Goal: Transaction & Acquisition: Purchase product/service

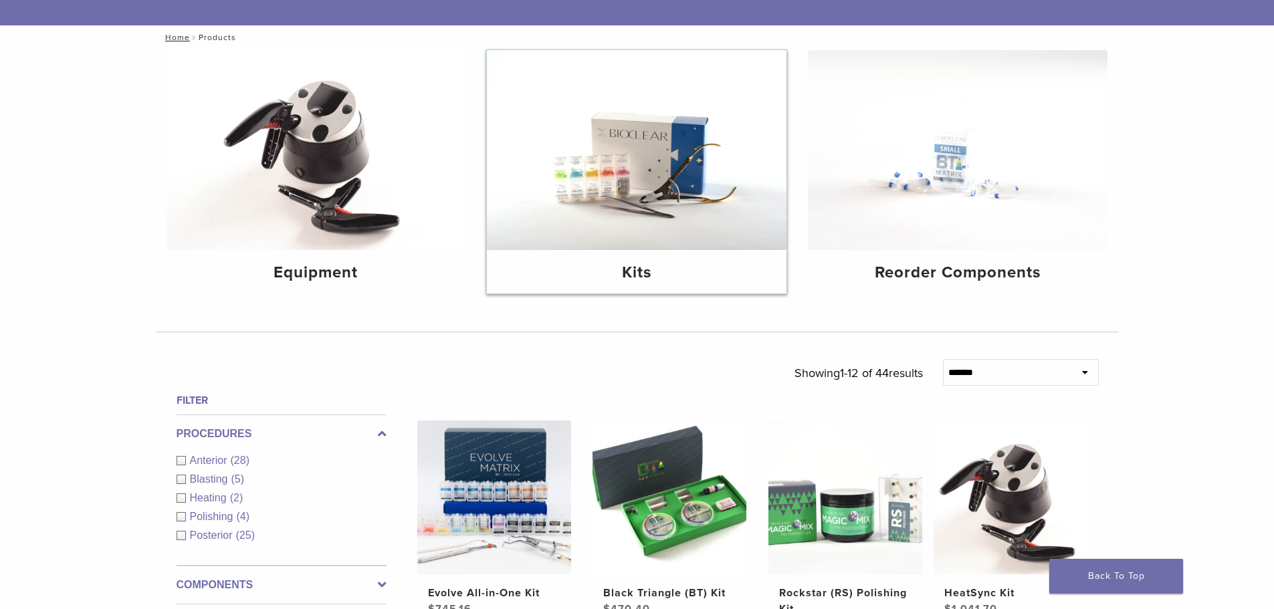
scroll to position [134, 0]
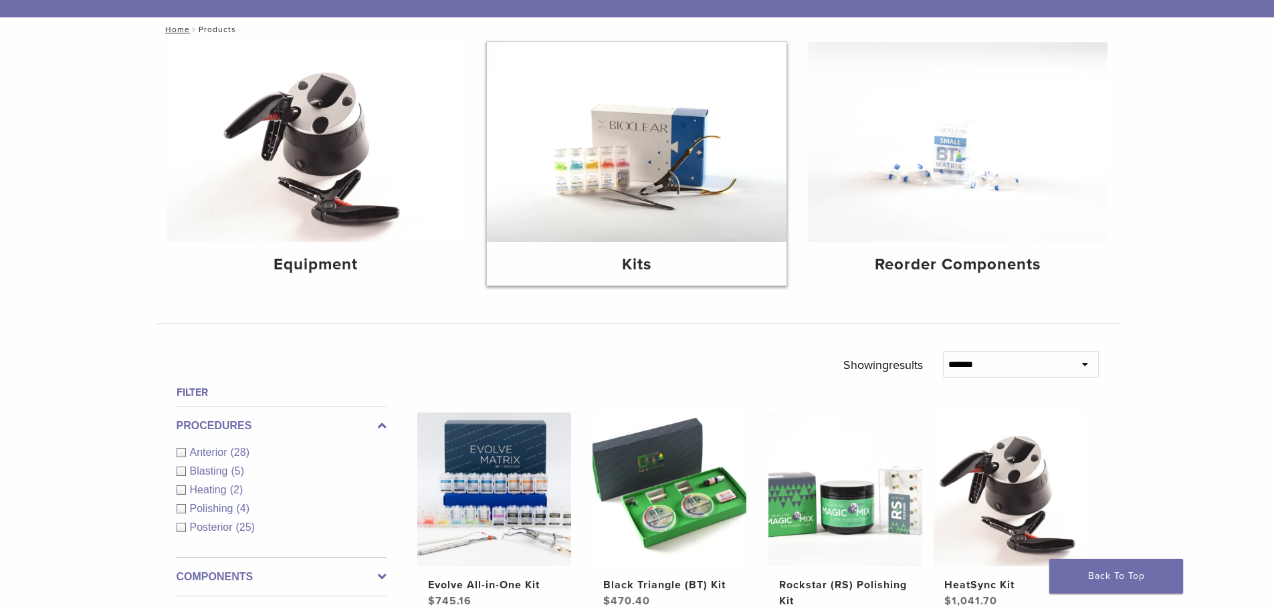
click at [622, 277] on h4 "Kits" at bounding box center [637, 265] width 278 height 24
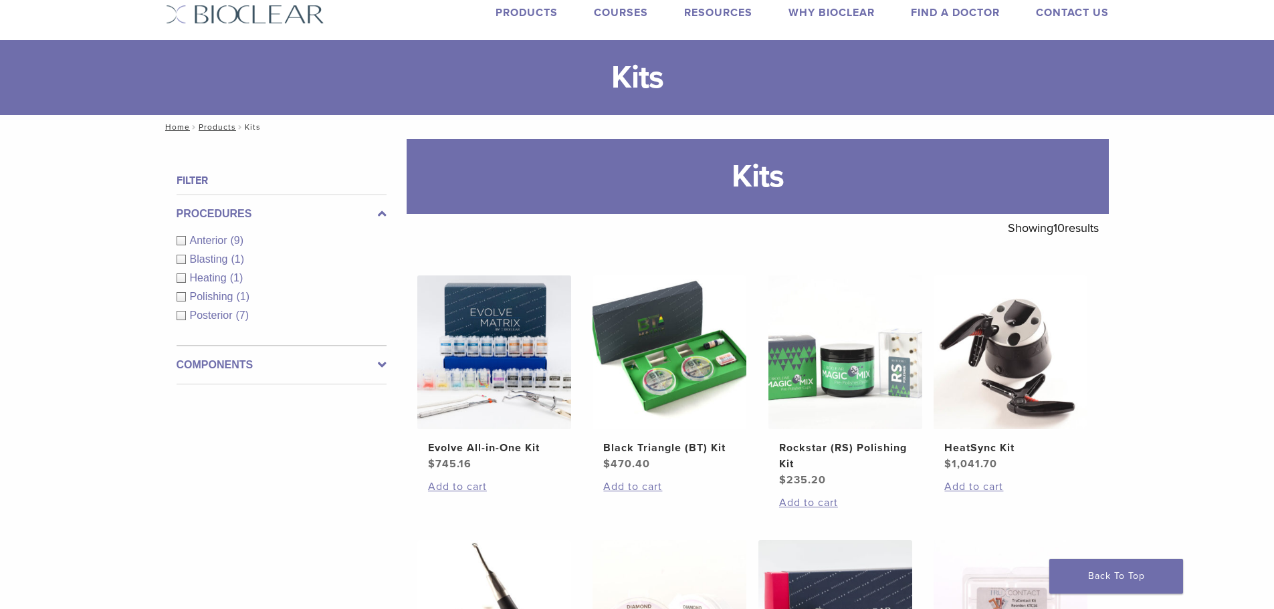
scroll to position [67, 0]
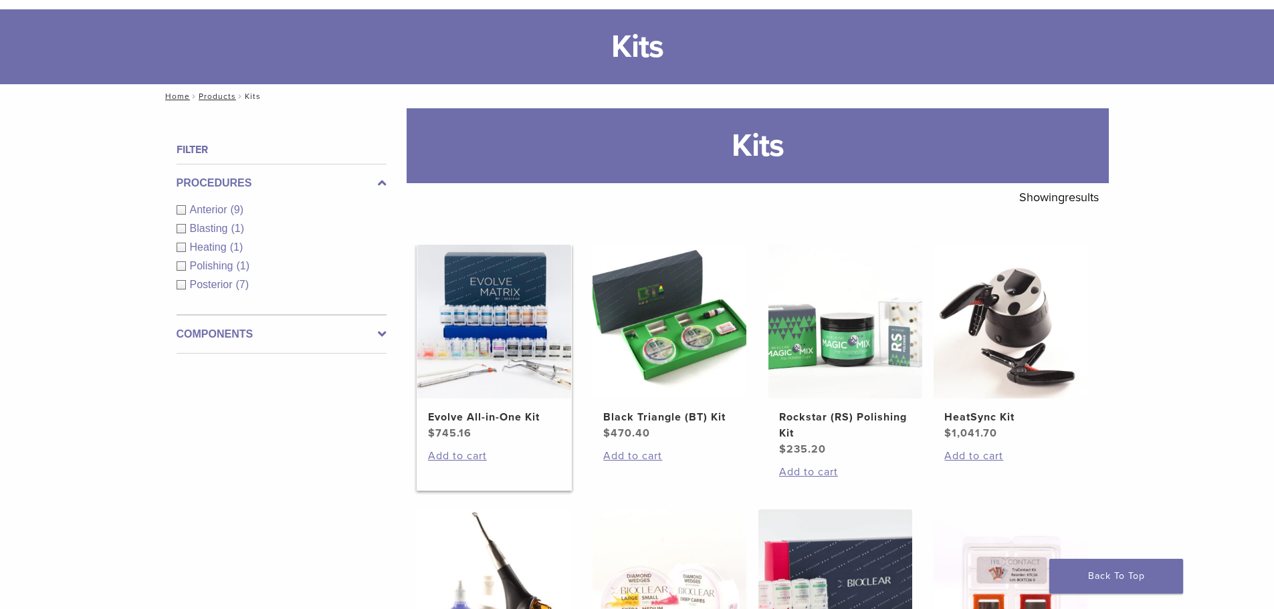
click at [514, 306] on img at bounding box center [494, 322] width 154 height 154
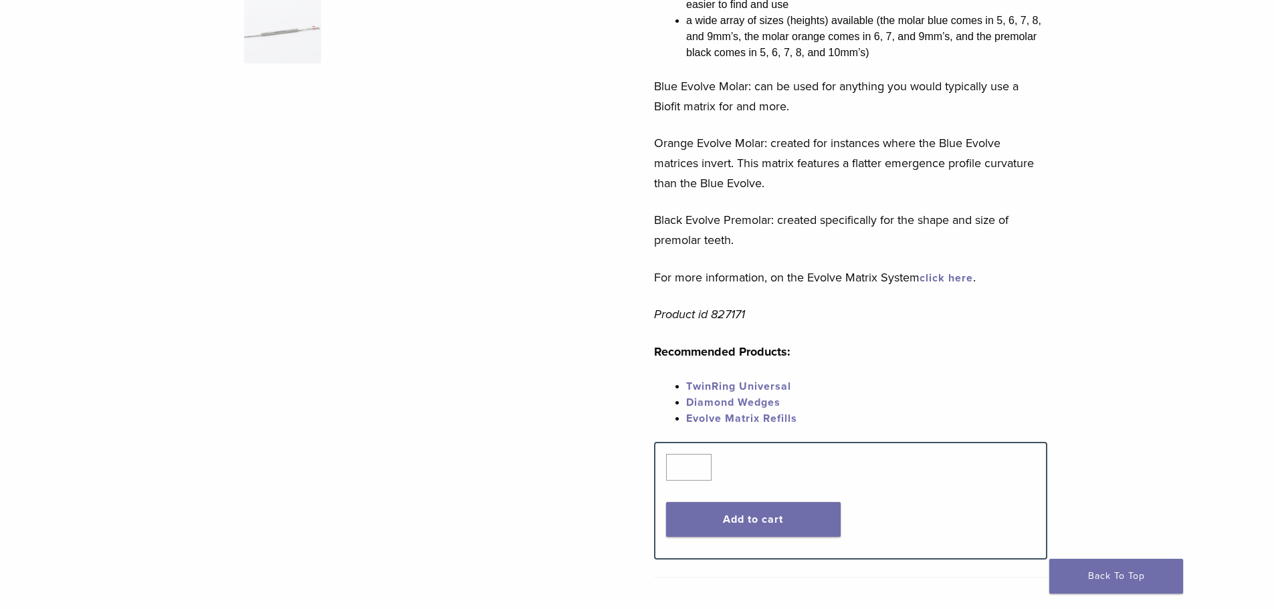
scroll to position [468, 0]
click at [744, 384] on link "TwinRing Universal" at bounding box center [738, 385] width 105 height 13
